Goal: Task Accomplishment & Management: Complete application form

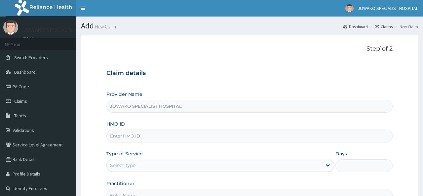
type input "JOWAKO SPECIALIST HOSPITAL"
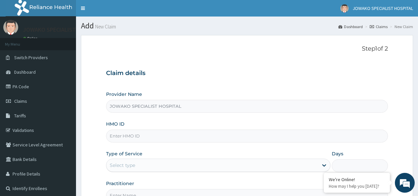
click at [145, 133] on input "HMO ID" at bounding box center [247, 135] width 282 height 13
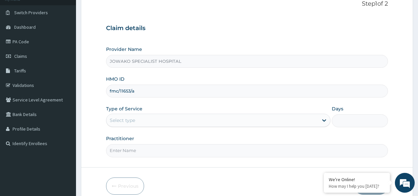
scroll to position [76, 0]
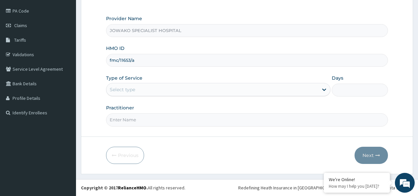
type input "fmc/11653/a"
click at [137, 91] on div "Select type" at bounding box center [212, 89] width 212 height 11
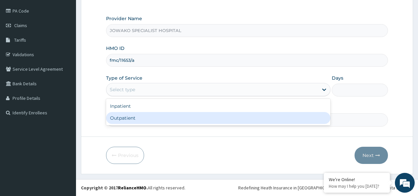
click at [131, 119] on div "Outpatient" at bounding box center [218, 118] width 224 height 12
type input "1"
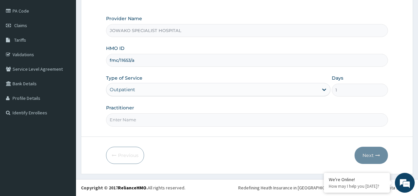
click at [131, 119] on input "Practitioner" at bounding box center [247, 119] width 282 height 13
type input "[PERSON_NAME]"
click at [371, 155] on button "Next" at bounding box center [370, 155] width 33 height 17
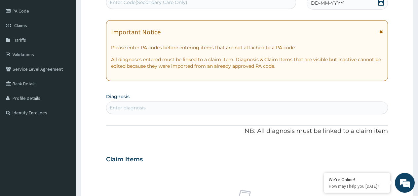
scroll to position [0, 0]
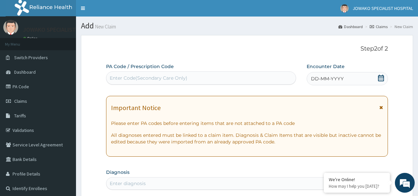
click at [380, 79] on icon at bounding box center [380, 78] width 7 height 7
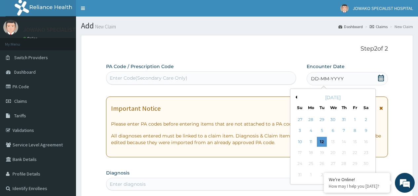
click at [296, 98] on button "Previous Month" at bounding box center [295, 96] width 3 height 3
click at [310, 131] on div "7" at bounding box center [311, 131] width 10 height 10
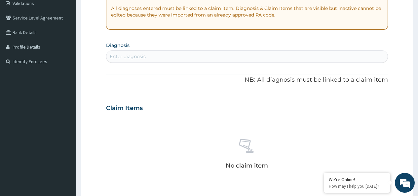
scroll to position [132, 0]
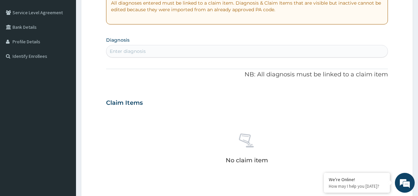
click at [152, 51] on div "Enter diagnosis" at bounding box center [246, 51] width 281 height 11
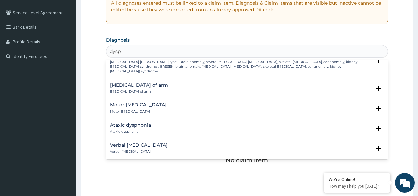
scroll to position [768, 0]
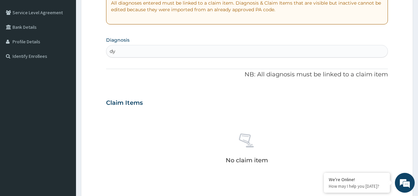
type input "d"
type input "pep"
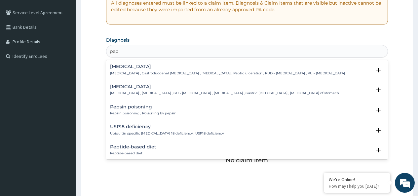
click at [125, 68] on h4 "[MEDICAL_DATA]" at bounding box center [227, 66] width 235 height 5
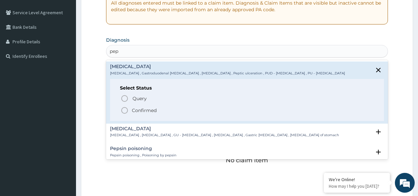
click at [127, 112] on circle "status option filled" at bounding box center [125, 110] width 6 height 6
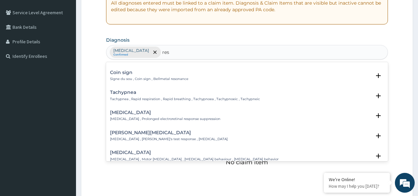
scroll to position [0, 0]
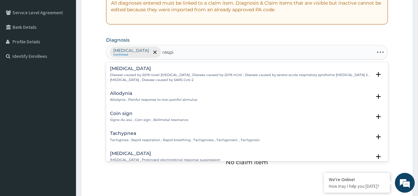
type input "respir"
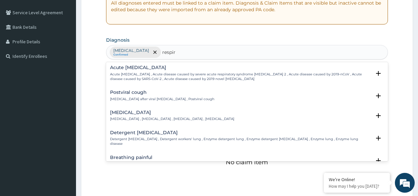
scroll to position [66, 0]
click at [139, 91] on h4 "Postviral cough" at bounding box center [162, 91] width 104 height 5
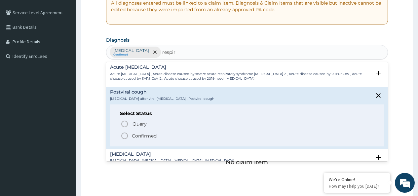
click at [123, 134] on icon "status option filled" at bounding box center [125, 136] width 8 height 8
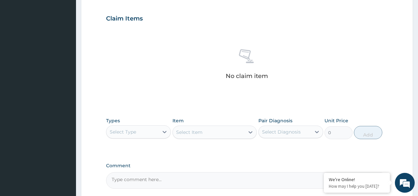
scroll to position [280, 0]
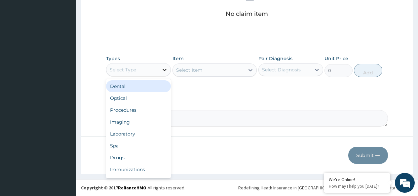
click at [165, 69] on icon at bounding box center [164, 70] width 4 height 2
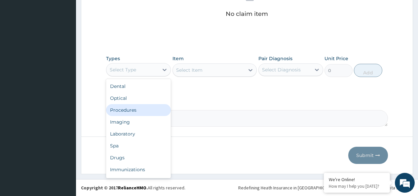
click at [134, 109] on div "Procedures" at bounding box center [138, 110] width 65 height 12
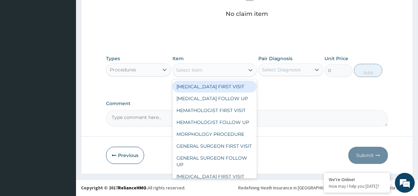
click at [188, 72] on div "Select Item" at bounding box center [189, 70] width 26 height 7
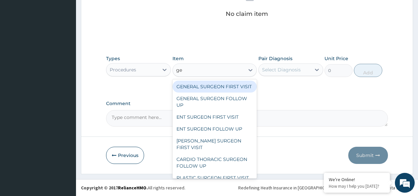
type input "gen"
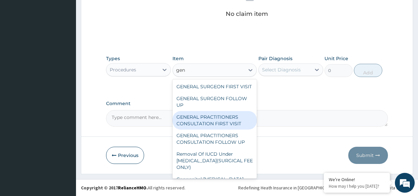
click at [219, 126] on div "GENERAL PRACTITIONERS CONSULTATION FIRST VISIT" at bounding box center [214, 120] width 85 height 18
type input "2000"
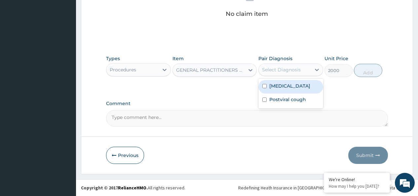
click at [279, 72] on div "Select Diagnosis" at bounding box center [281, 69] width 39 height 7
click at [266, 85] on input "checkbox" at bounding box center [264, 86] width 4 height 4
checkbox input "true"
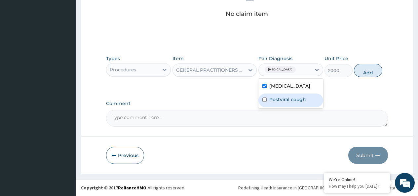
click at [264, 100] on input "checkbox" at bounding box center [264, 99] width 4 height 4
checkbox input "true"
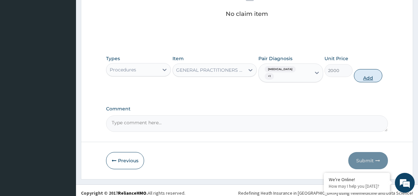
click at [365, 71] on button "Add" at bounding box center [368, 75] width 28 height 13
type input "0"
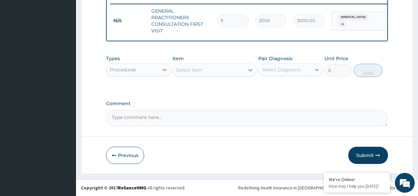
scroll to position [264, 0]
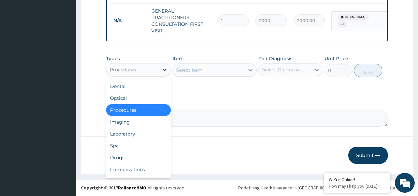
click at [163, 69] on icon at bounding box center [164, 70] width 4 height 2
click at [117, 158] on div "Drugs" at bounding box center [138, 158] width 65 height 12
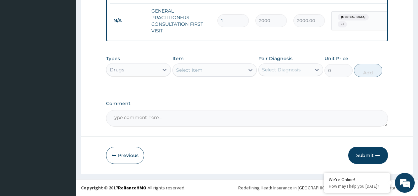
click at [186, 72] on div "Select Item" at bounding box center [189, 70] width 26 height 7
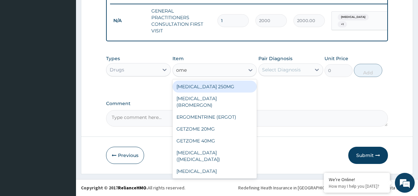
type input "omep"
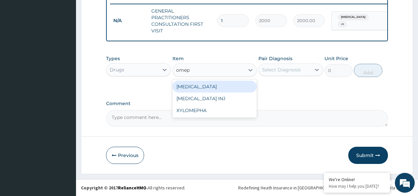
click at [198, 89] on div "[MEDICAL_DATA]" at bounding box center [214, 87] width 85 height 12
type input "100"
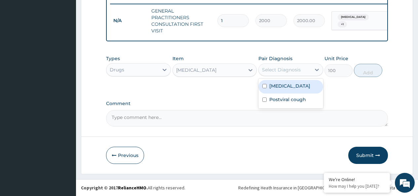
click at [291, 71] on div "Select Diagnosis" at bounding box center [281, 69] width 39 height 7
click at [266, 87] on input "checkbox" at bounding box center [264, 86] width 4 height 4
checkbox input "true"
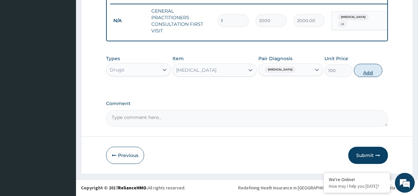
click at [368, 71] on button "Add" at bounding box center [368, 70] width 28 height 13
type input "0"
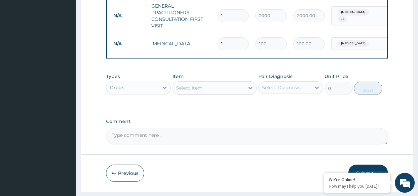
type input "10"
type input "1000.00"
type input "10"
click at [198, 91] on div "Select Item" at bounding box center [189, 88] width 26 height 7
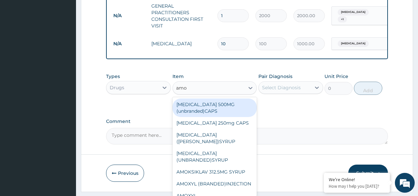
type input "amox"
click at [206, 113] on div "[MEDICAL_DATA] 500MG (unbranded)CAPS" at bounding box center [214, 107] width 85 height 18
type input "40"
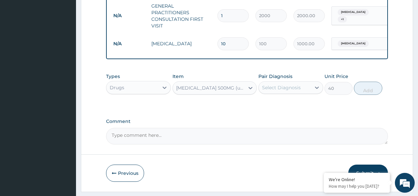
click at [281, 91] on div "Select Diagnosis" at bounding box center [281, 87] width 39 height 7
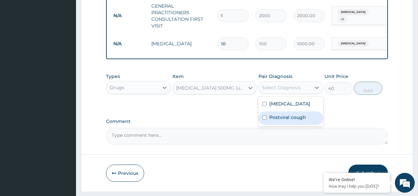
click at [267, 123] on div "Postviral cough" at bounding box center [290, 118] width 65 height 14
checkbox input "true"
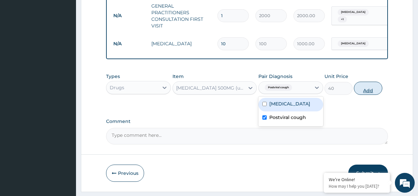
click at [367, 94] on button "Add" at bounding box center [368, 88] width 28 height 13
type input "0"
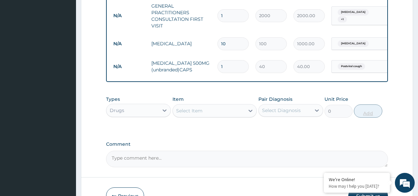
type input "15"
type input "600.00"
type input "15"
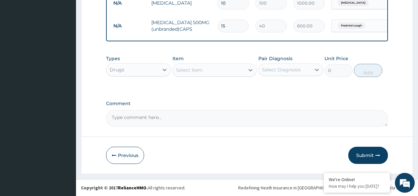
scroll to position [310, 0]
click at [366, 155] on button "Submit" at bounding box center [368, 155] width 40 height 17
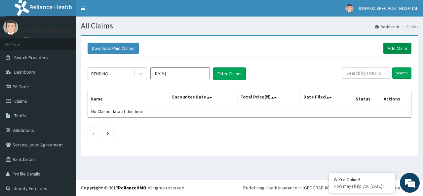
click at [388, 46] on link "Add Claim" at bounding box center [397, 48] width 28 height 11
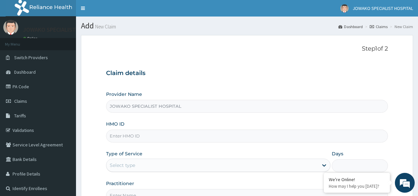
click at [127, 136] on input "HMO ID" at bounding box center [247, 135] width 282 height 13
